Goal: Task Accomplishment & Management: Use online tool/utility

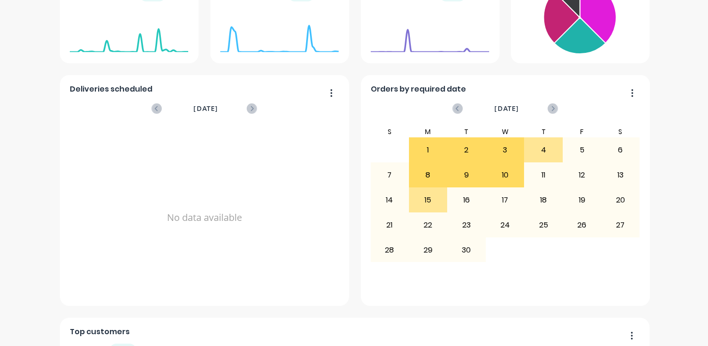
scroll to position [45, 0]
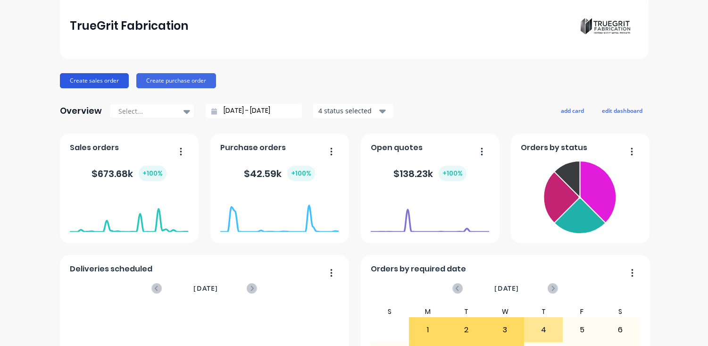
click at [76, 77] on button "Create sales order" at bounding box center [94, 80] width 69 height 15
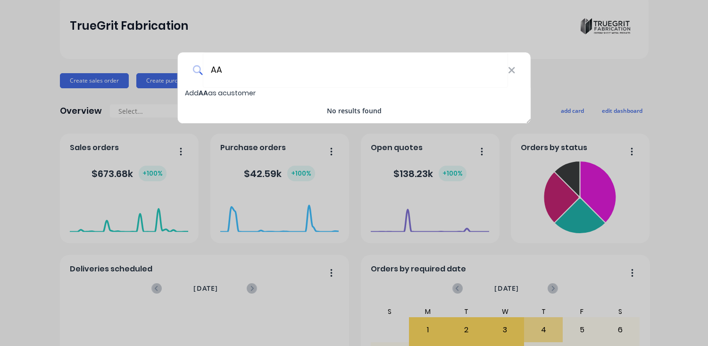
type input "AA"
click at [98, 47] on div "AA Add AA as a customer No results found" at bounding box center [354, 173] width 708 height 346
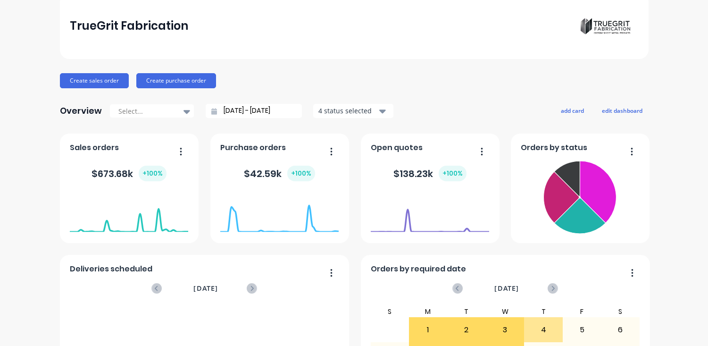
scroll to position [0, 0]
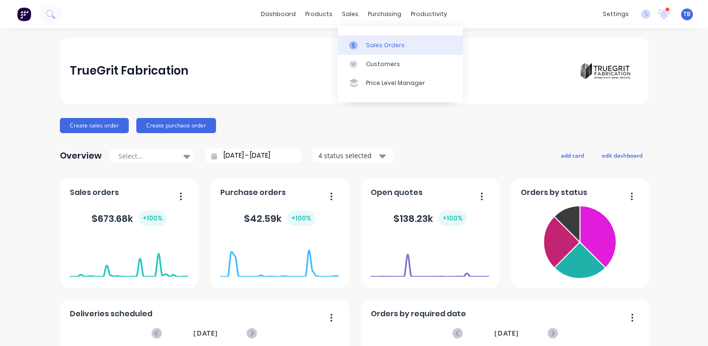
click at [370, 42] on div "Sales Orders" at bounding box center [385, 45] width 39 height 8
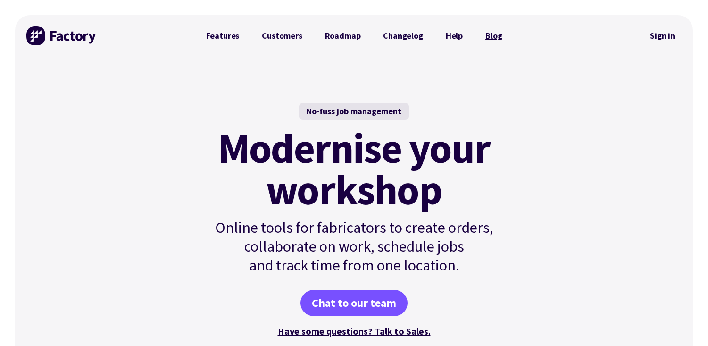
click at [495, 30] on link "Blog" at bounding box center [493, 35] width 39 height 19
